Goal: Information Seeking & Learning: Learn about a topic

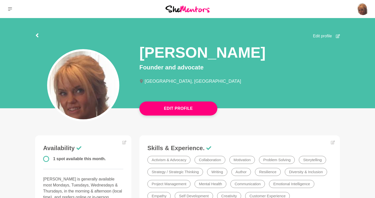
click at [38, 34] on icon at bounding box center [37, 35] width 3 height 4
click at [11, 8] on icon at bounding box center [10, 9] width 4 height 4
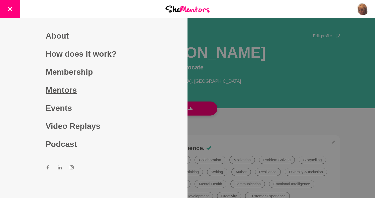
click at [77, 88] on link "Mentors" at bounding box center [94, 90] width 96 height 18
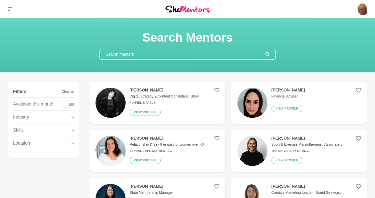
click at [241, 56] on input "text" at bounding box center [182, 54] width 166 height 10
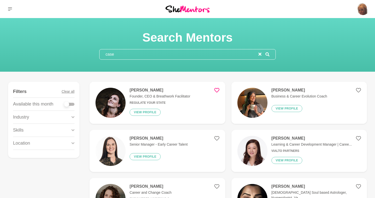
type input "case"
click at [215, 89] on icon at bounding box center [216, 90] width 5 height 5
click at [259, 54] on icon "reset" at bounding box center [259, 54] width 3 height 3
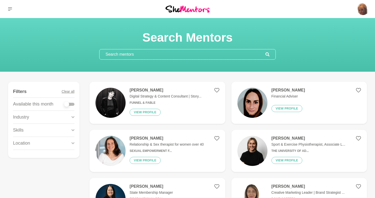
click at [241, 55] on input "text" at bounding box center [182, 54] width 166 height 10
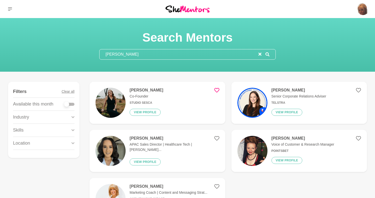
type input "[PERSON_NAME]"
click at [216, 88] on icon at bounding box center [216, 90] width 5 height 5
click at [260, 54] on icon "reset" at bounding box center [259, 54] width 3 height 3
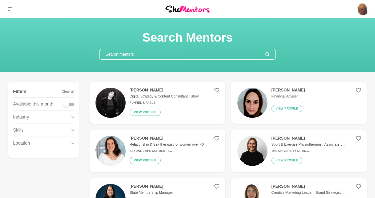
click at [238, 58] on input "text" at bounding box center [182, 54] width 166 height 10
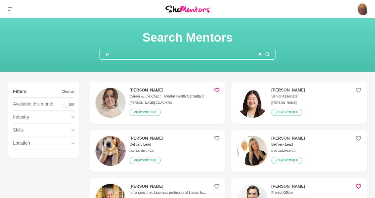
type input "e"
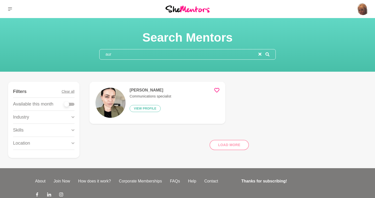
type input "aur"
click at [217, 91] on icon at bounding box center [216, 90] width 5 height 5
click at [155, 91] on h4 "[PERSON_NAME]" at bounding box center [151, 90] width 42 height 5
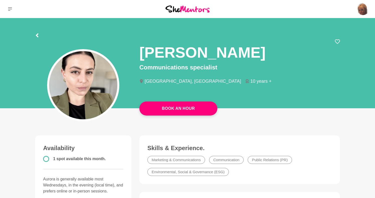
click at [38, 36] on icon at bounding box center [37, 35] width 4 height 4
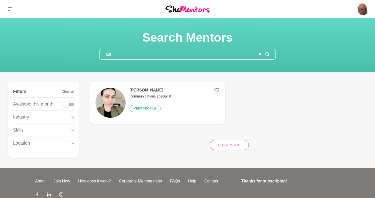
click at [259, 53] on icon "reset" at bounding box center [259, 54] width 3 height 3
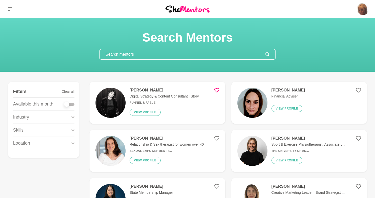
click at [216, 88] on icon at bounding box center [216, 90] width 5 height 5
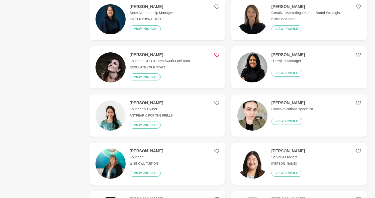
scroll to position [183, 0]
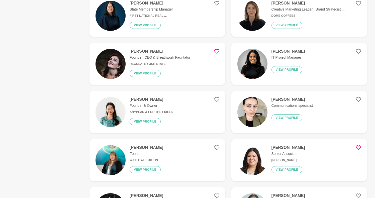
click at [360, 146] on icon at bounding box center [358, 147] width 5 height 5
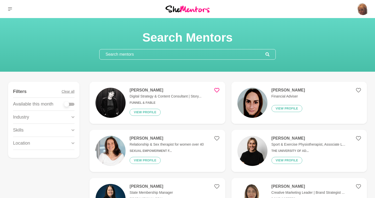
scroll to position [0, 0]
click at [143, 100] on div "[PERSON_NAME] Digital Strategy & Content Consultant | Story... Funnel & Fable V…" at bounding box center [164, 103] width 76 height 30
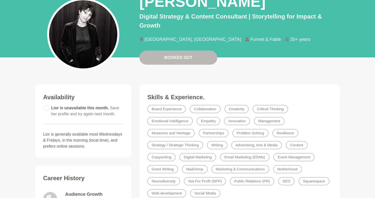
scroll to position [50, 0]
